Goal: Information Seeking & Learning: Learn about a topic

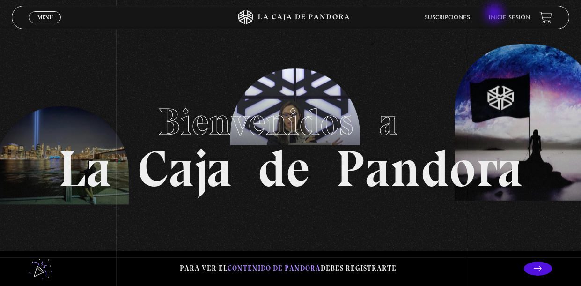
click at [496, 15] on link "Inicie sesión" at bounding box center [509, 18] width 41 height 6
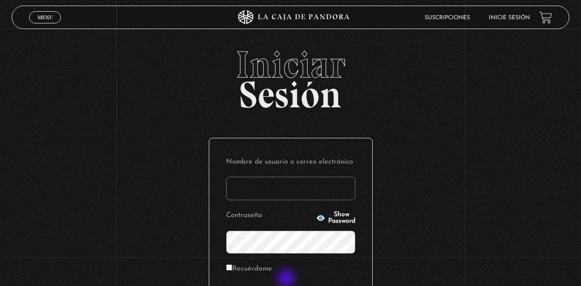
type input "jeca_91-02@hotmail.com"
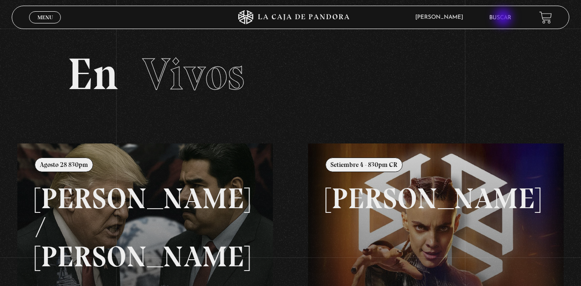
click at [504, 18] on link "Buscar" at bounding box center [501, 18] width 22 height 6
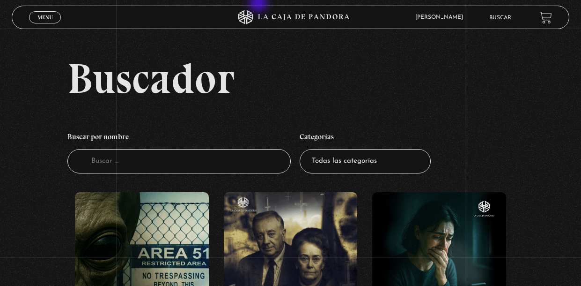
click at [423, 212] on figure at bounding box center [439, 276] width 134 height 169
click at [417, 172] on select "Todas las categorías 11:11 Humanitario (1) Amo los Lunes (2) Análisis de series…" at bounding box center [365, 161] width 131 height 25
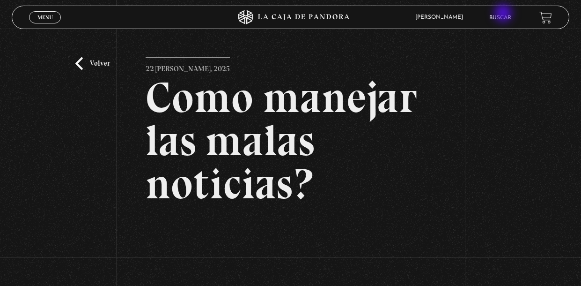
click at [504, 15] on link "Buscar" at bounding box center [501, 18] width 22 height 6
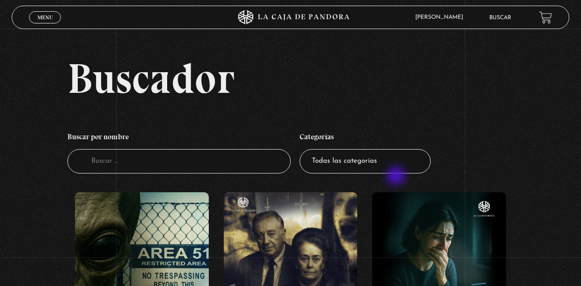
click at [397, 174] on select "Todas las categorías 11:11 Humanitario (1) Amo los Lunes (2) Análisis de series…" at bounding box center [365, 161] width 131 height 25
select select "series-y-peliculas"
click at [300, 154] on select "Todas las categorías 11:11 Humanitario (1) Amo los Lunes (2) Análisis de series…" at bounding box center [365, 161] width 131 height 25
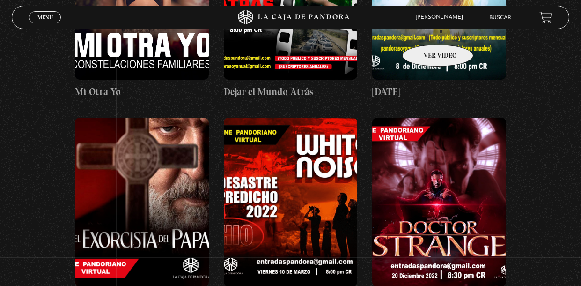
scroll to position [487, 0]
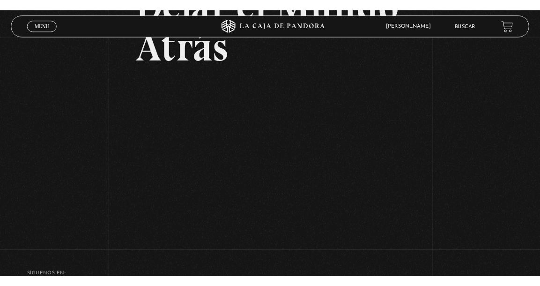
scroll to position [102, 0]
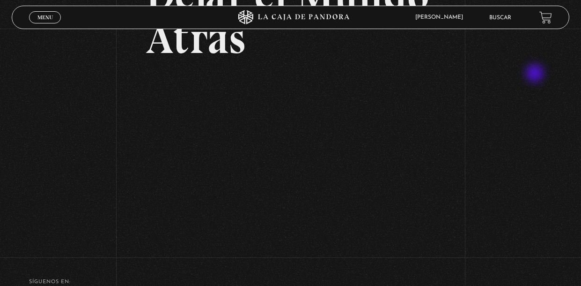
click at [536, 74] on div "Volver [DATE] Dejar el Mundo Atrás" at bounding box center [290, 86] width 581 height 320
click at [44, 120] on div "Volver [DATE] Dejar el Mundo Atrás" at bounding box center [290, 86] width 581 height 320
click at [549, 208] on div "Volver [DATE] Dejar el Mundo Atrás" at bounding box center [290, 86] width 581 height 320
